Goal: Information Seeking & Learning: Learn about a topic

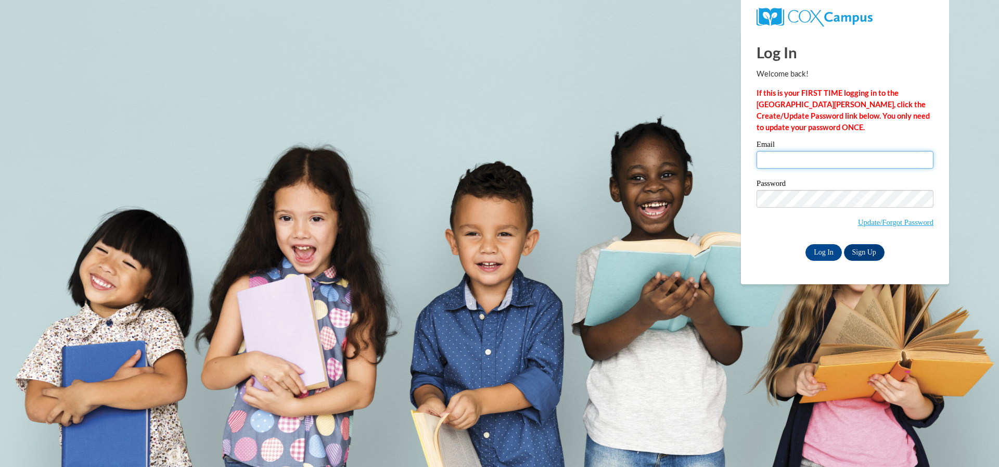
click at [793, 165] on input "Email" at bounding box center [845, 160] width 177 height 18
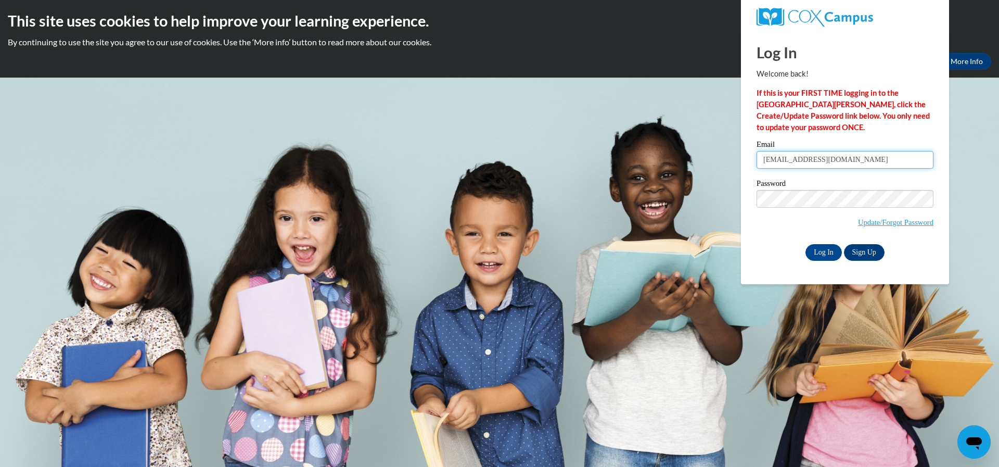
type input "kstaden@lansgton.edu"
click at [806, 244] on input "Log In" at bounding box center [824, 252] width 36 height 17
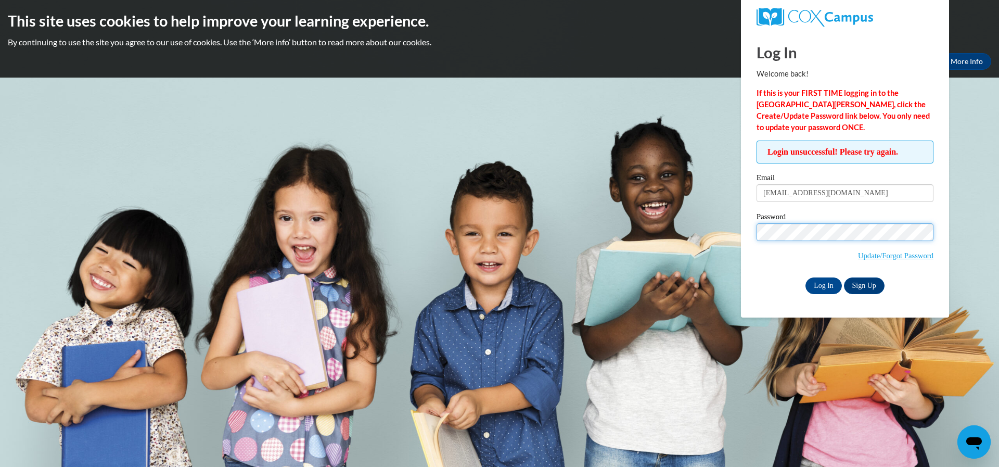
click at [806, 277] on input "Log In" at bounding box center [824, 285] width 36 height 17
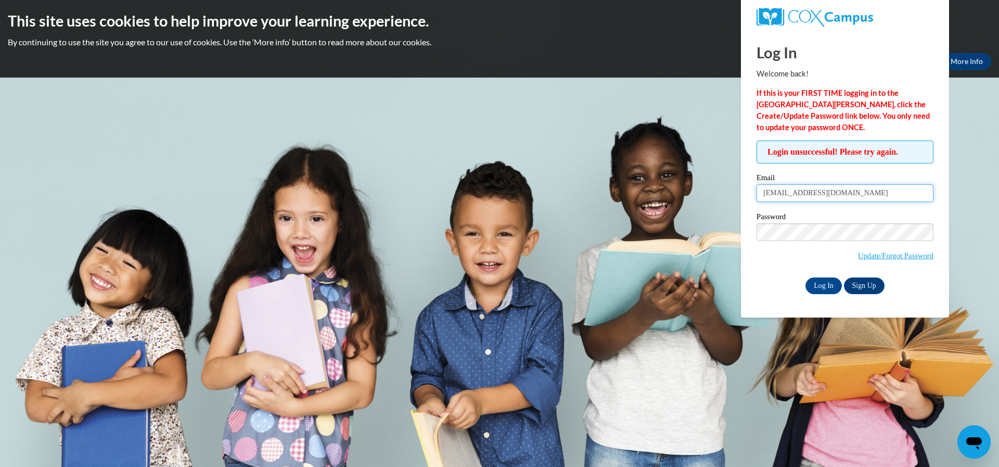
click at [808, 192] on input "kstaden@lansgton.edu" at bounding box center [845, 193] width 177 height 18
click at [808, 189] on input "kstaden@langton.edu" at bounding box center [845, 193] width 177 height 18
type input "[EMAIL_ADDRESS][PERSON_NAME][DOMAIN_NAME]"
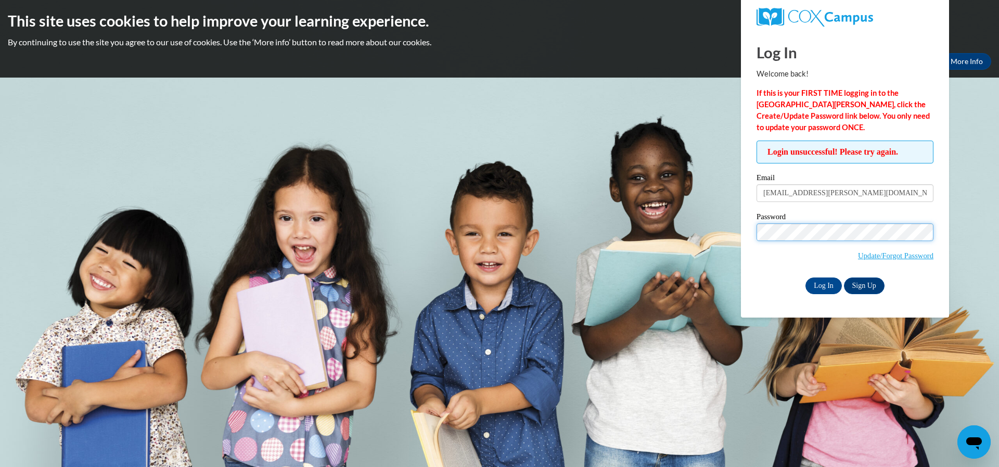
click at [806, 277] on input "Log In" at bounding box center [824, 285] width 36 height 17
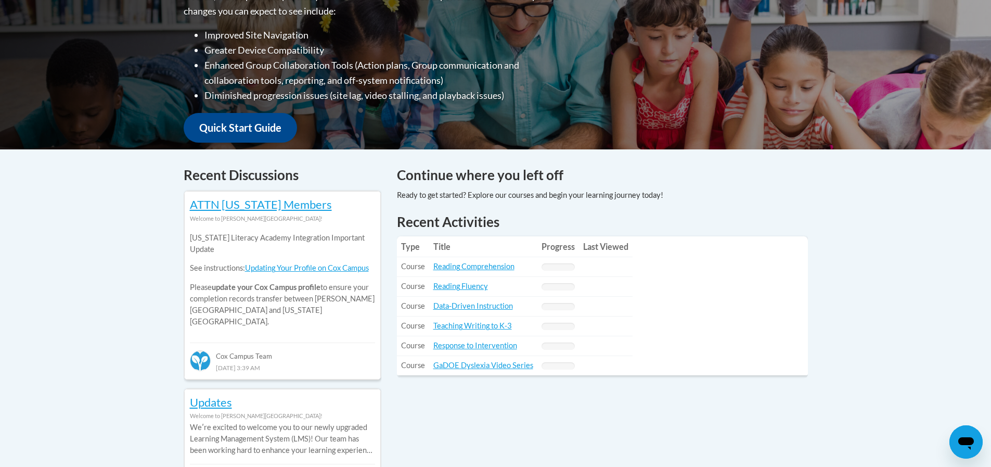
scroll to position [312, 0]
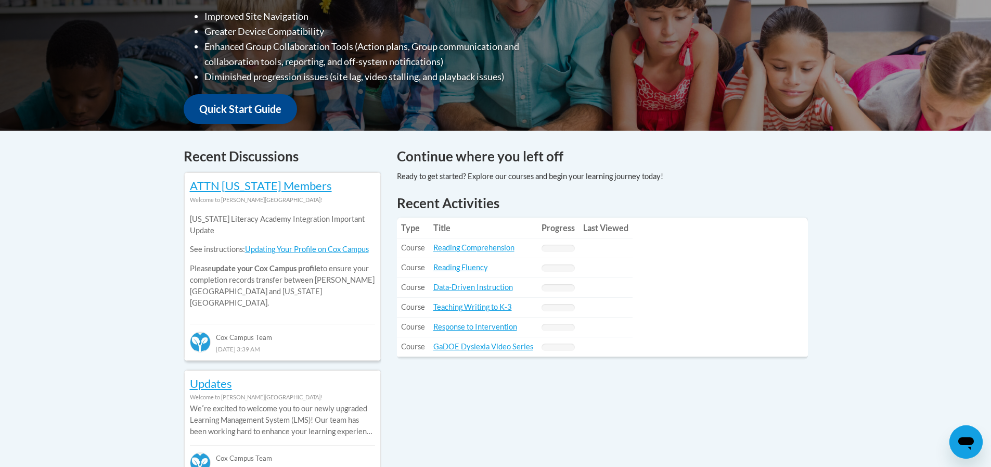
drag, startPoint x: 818, startPoint y: 317, endPoint x: 789, endPoint y: 340, distance: 36.7
drag, startPoint x: 789, startPoint y: 340, endPoint x: 635, endPoint y: 195, distance: 211.3
click at [635, 195] on h1 "Recent Activities" at bounding box center [602, 203] width 411 height 19
click at [462, 243] on link "Reading Comprehension" at bounding box center [473, 247] width 81 height 9
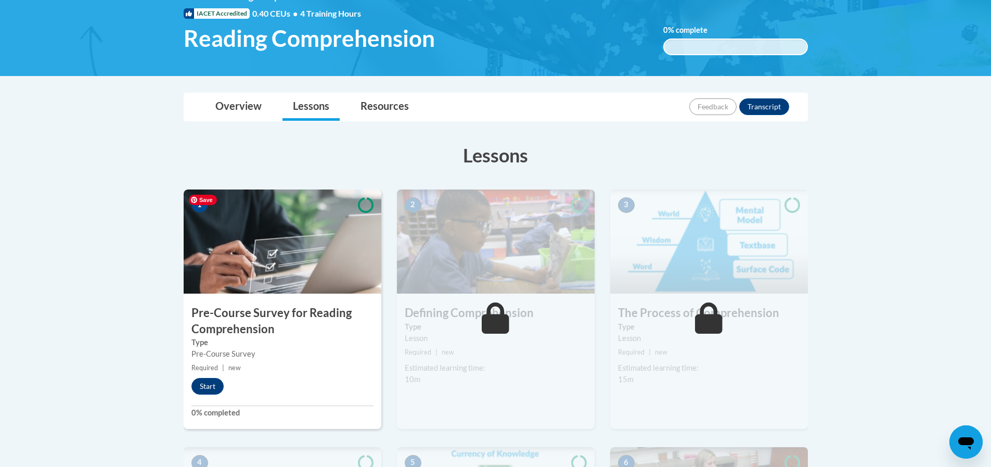
scroll to position [260, 0]
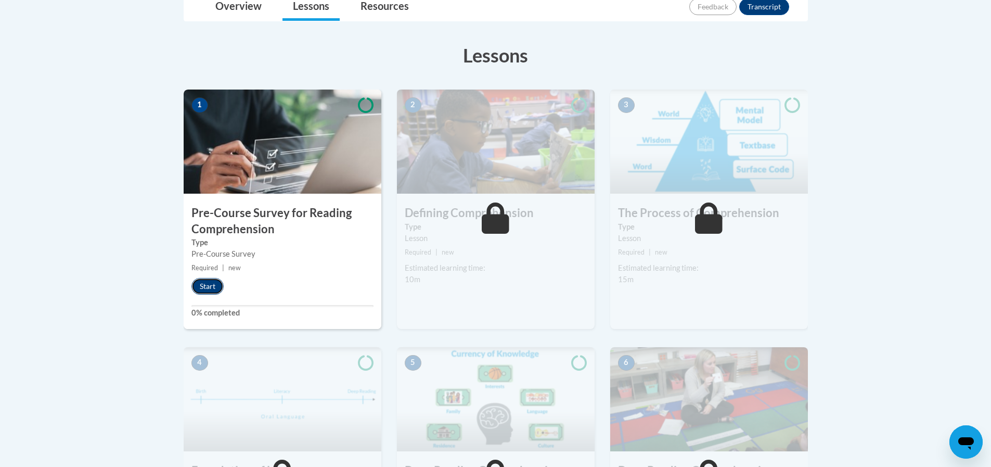
click at [213, 289] on button "Start" at bounding box center [208, 286] width 32 height 17
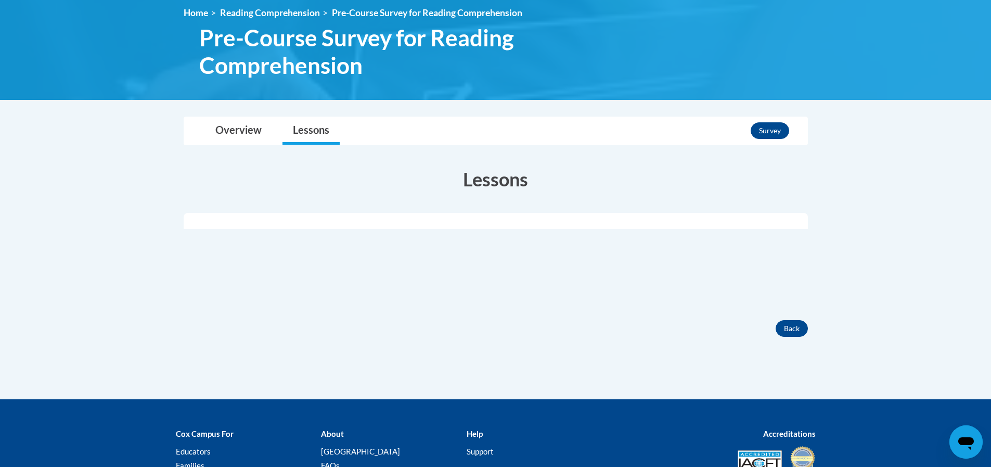
scroll to position [156, 0]
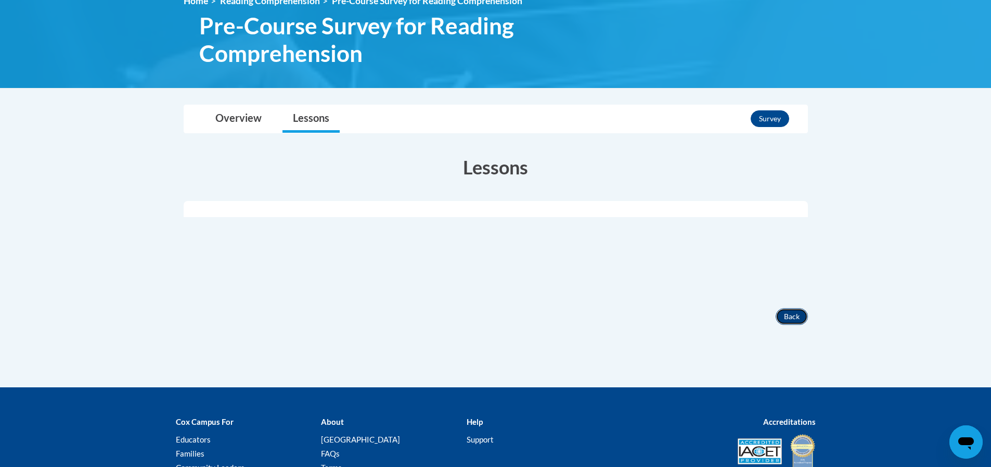
click at [789, 313] on button "Back" at bounding box center [792, 316] width 32 height 17
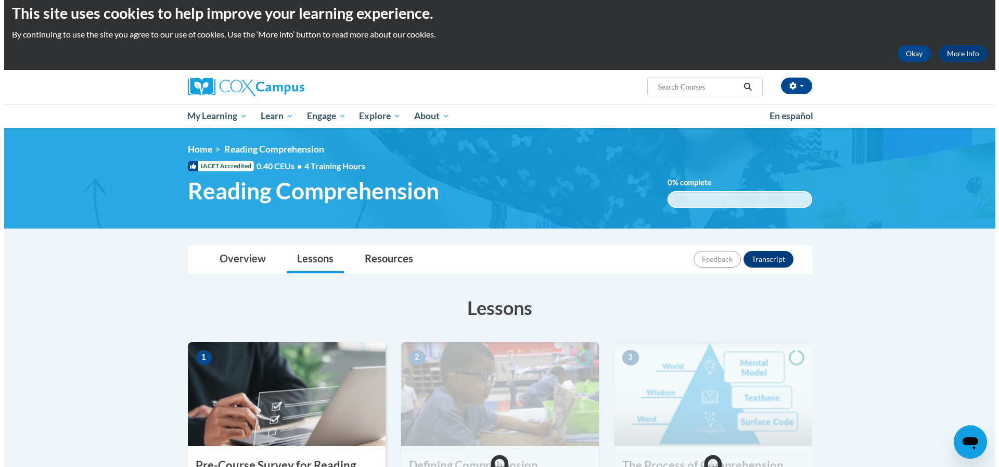
scroll to position [156, 0]
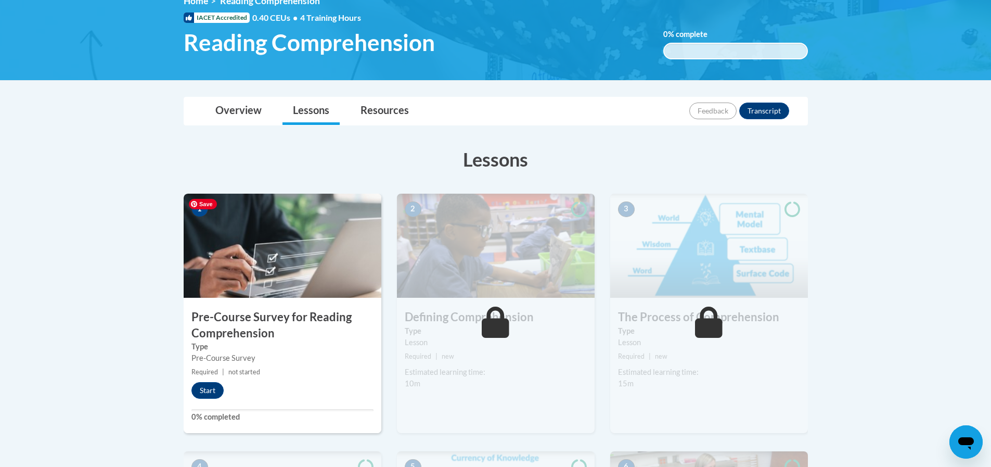
click at [302, 260] on img at bounding box center [283, 246] width 198 height 104
click at [219, 394] on button "Start" at bounding box center [208, 390] width 32 height 17
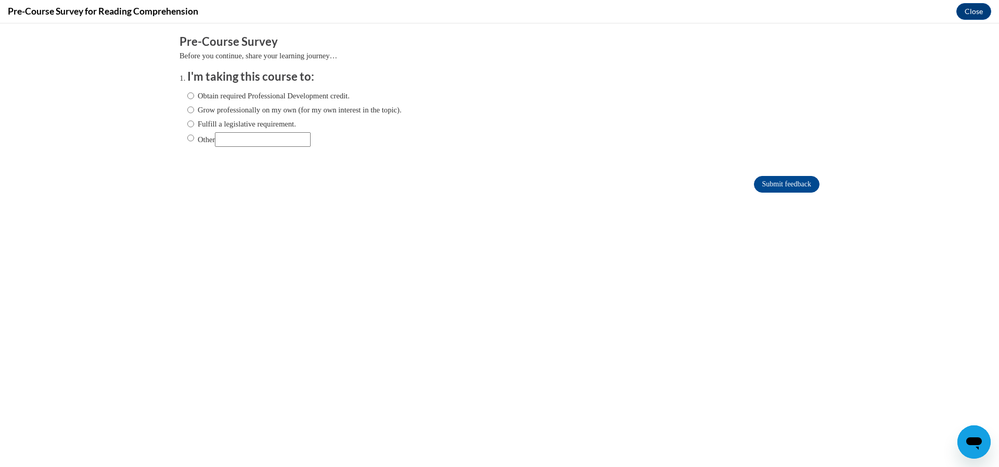
scroll to position [0, 0]
click at [218, 97] on label "Obtain required Professional Development credit." at bounding box center [268, 95] width 162 height 11
click at [194, 97] on input "Obtain required Professional Development credit." at bounding box center [190, 95] width 7 height 11
radio input "true"
click at [754, 184] on input "Submit feedback" at bounding box center [787, 184] width 66 height 17
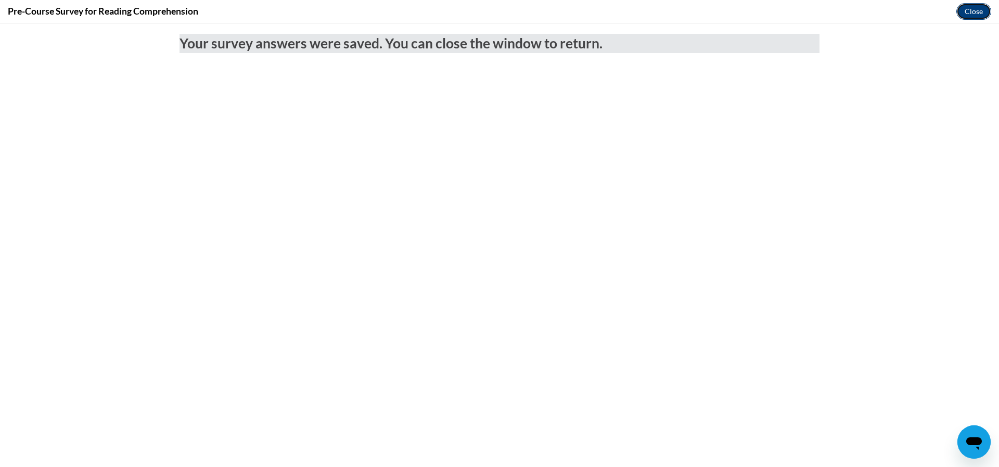
click at [971, 8] on button "Close" at bounding box center [973, 11] width 35 height 17
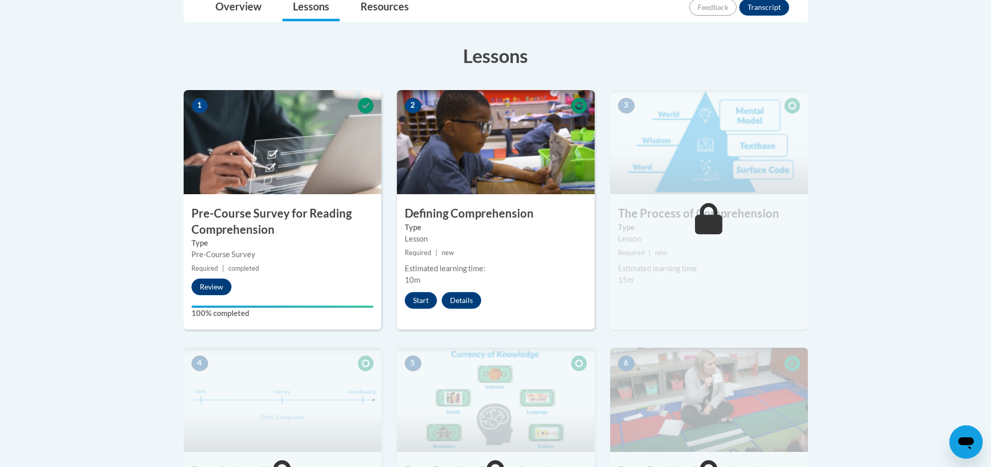
scroll to position [260, 0]
click at [419, 293] on button "Start" at bounding box center [421, 299] width 32 height 17
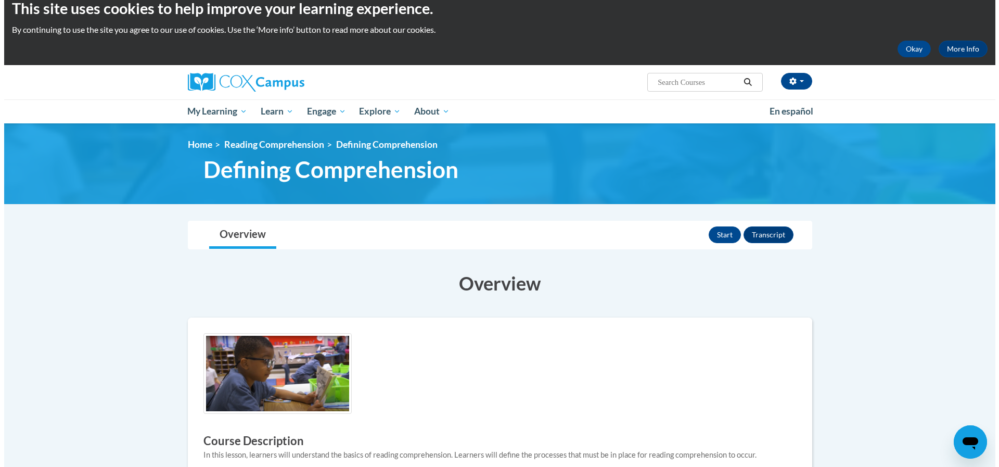
scroll to position [52, 0]
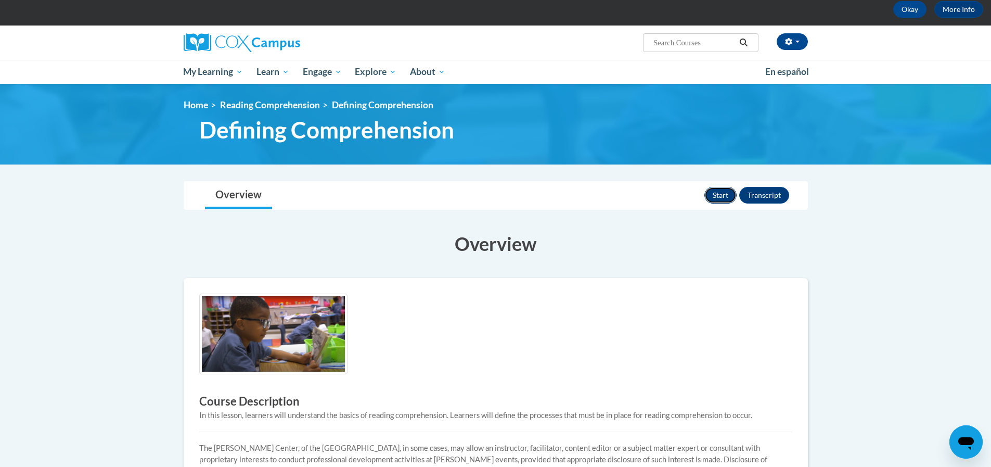
click at [725, 201] on button "Start" at bounding box center [721, 195] width 32 height 17
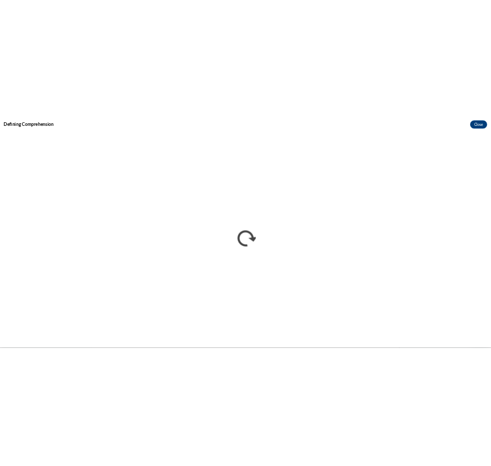
scroll to position [0, 0]
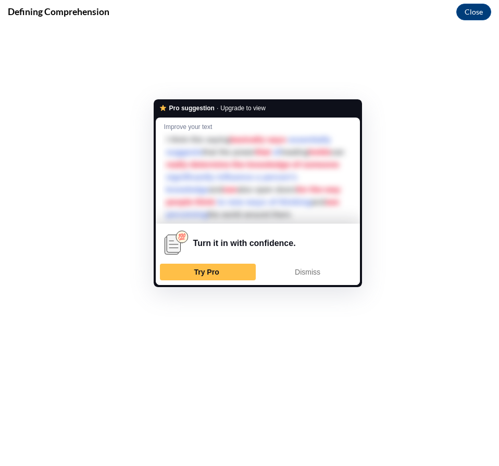
click at [213, 202] on div at bounding box center [258, 177] width 192 height 93
click at [282, 272] on div "Dismiss" at bounding box center [307, 272] width 86 height 17
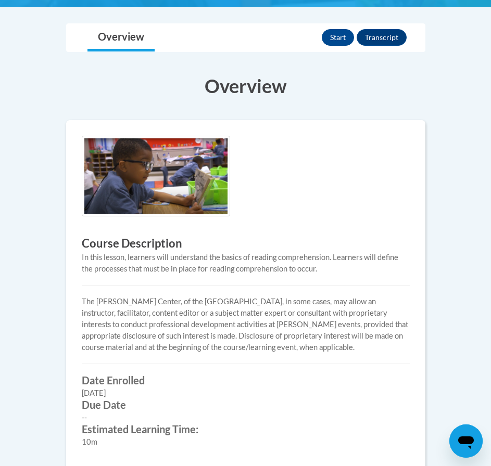
scroll to position [208, 0]
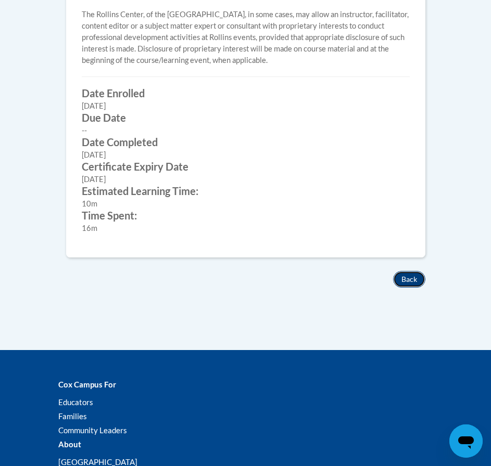
click at [410, 283] on button "Back" at bounding box center [409, 279] width 32 height 17
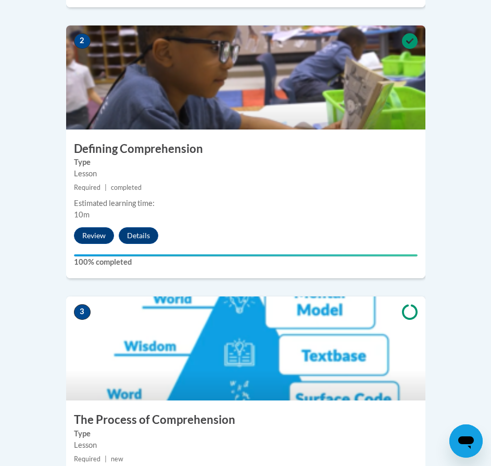
scroll to position [781, 0]
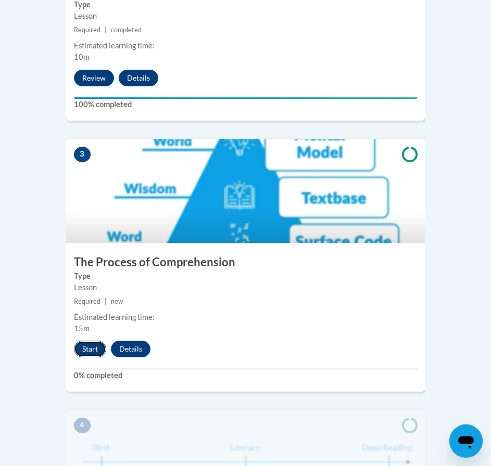
click at [94, 341] on button "Start" at bounding box center [90, 349] width 32 height 17
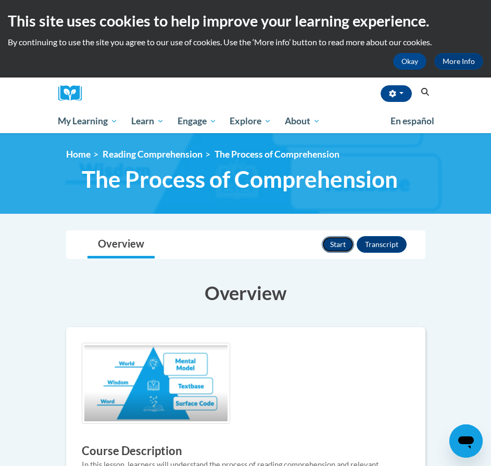
click at [334, 244] on button "Start" at bounding box center [338, 244] width 32 height 17
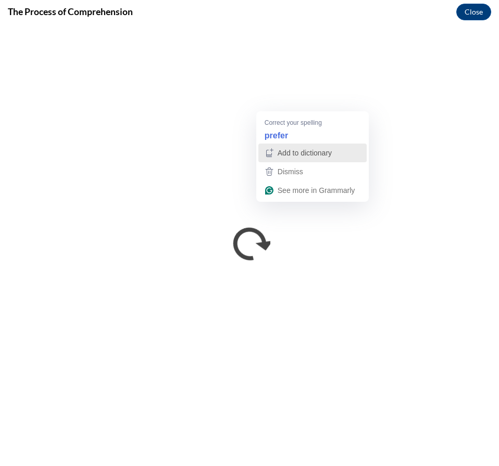
click at [278, 144] on button "Add to dictionary" at bounding box center [312, 153] width 108 height 19
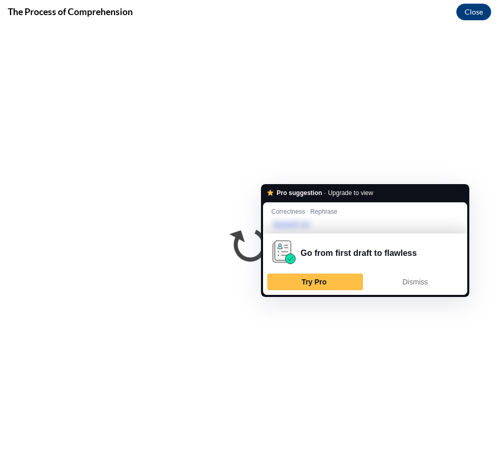
click at [386, 280] on div "Dismiss" at bounding box center [415, 282] width 86 height 17
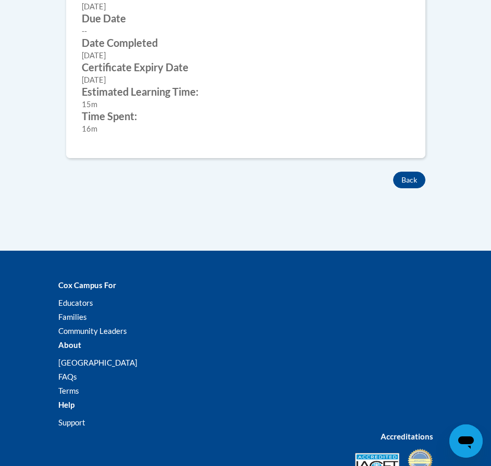
scroll to position [624, 0]
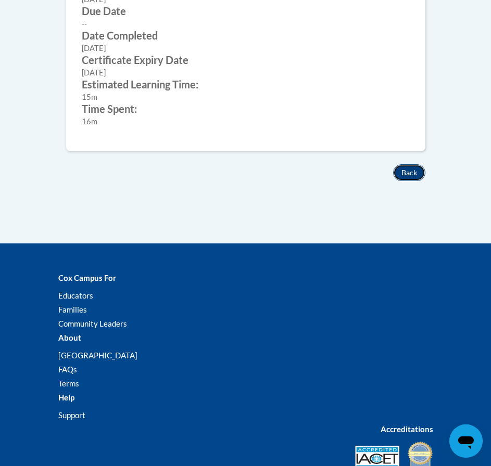
click at [408, 173] on button "Back" at bounding box center [409, 172] width 32 height 17
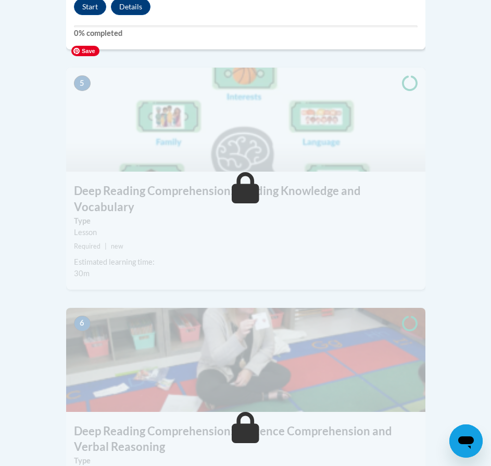
scroll to position [1301, 0]
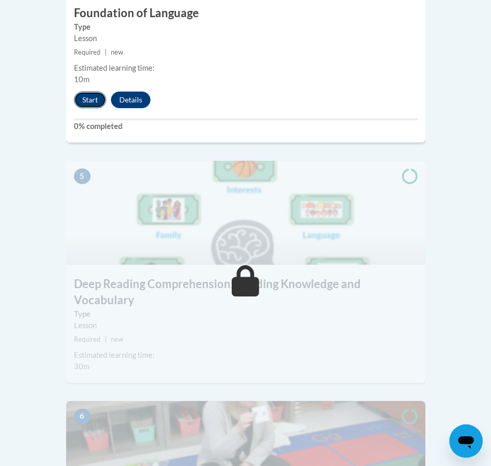
click at [79, 92] on button "Start" at bounding box center [90, 100] width 32 height 17
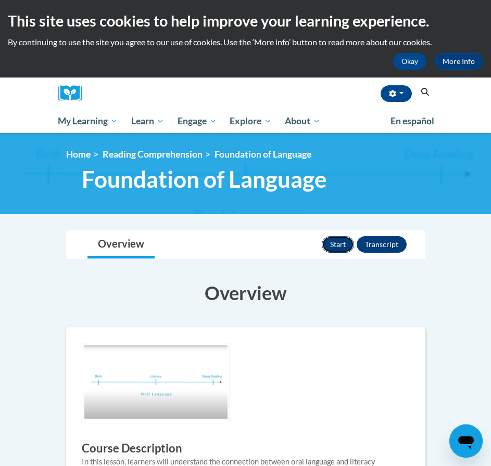
click at [346, 246] on button "Start" at bounding box center [338, 244] width 32 height 17
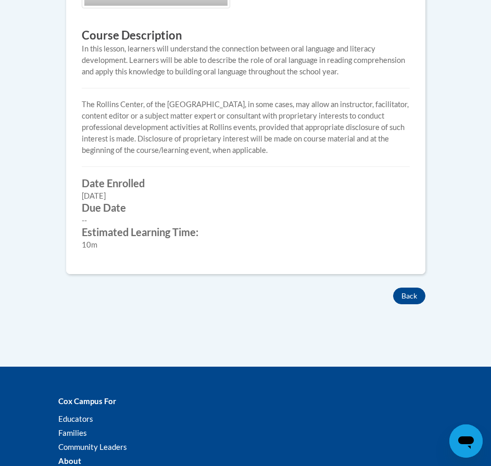
scroll to position [416, 0]
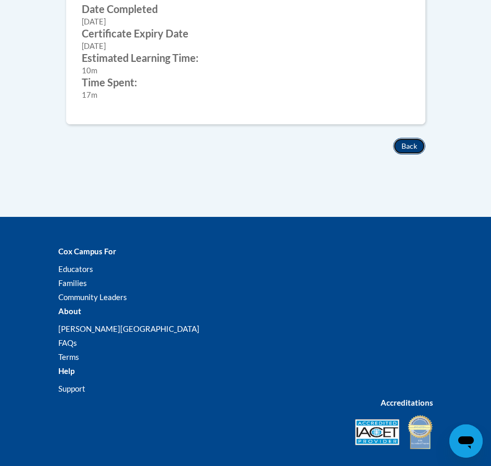
click at [420, 147] on button "Back" at bounding box center [409, 146] width 32 height 17
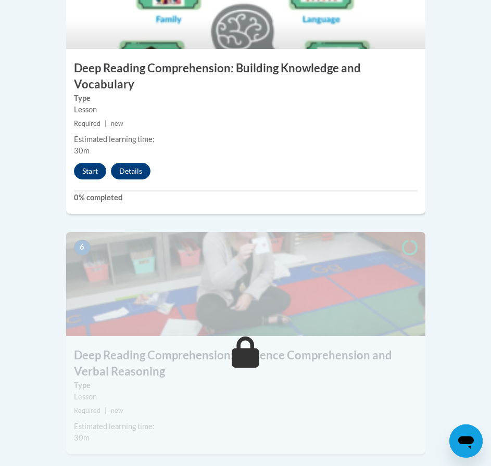
scroll to position [1518, 0]
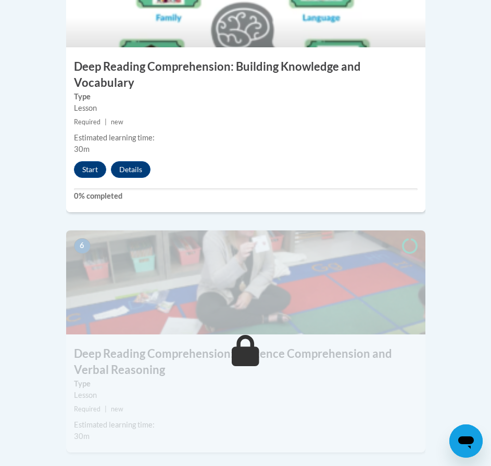
click at [100, 152] on div "5 Deep Reading Comprehension: Building Knowledge and Vocabulary Type Lesson Req…" at bounding box center [245, 77] width 359 height 269
click at [97, 161] on button "Start" at bounding box center [90, 169] width 32 height 17
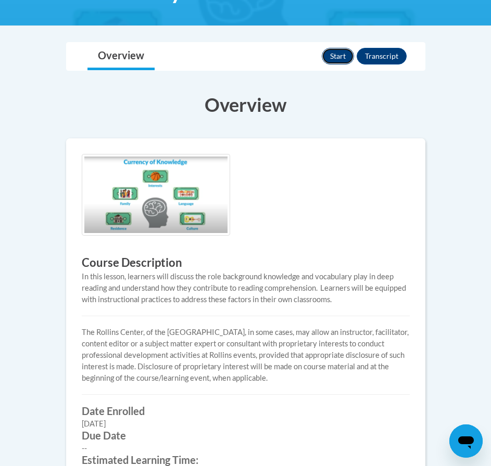
click at [340, 61] on button "Start" at bounding box center [338, 56] width 32 height 17
